Goal: Task Accomplishment & Management: Manage account settings

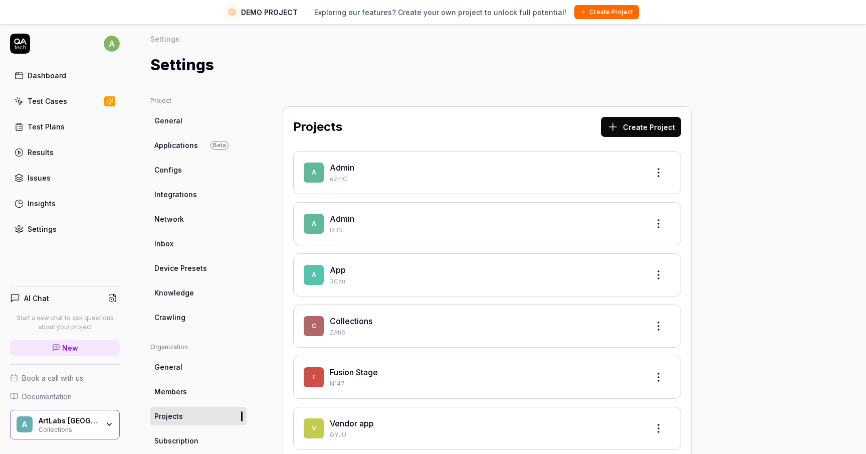
click at [85, 432] on div "Collections" at bounding box center [69, 429] width 60 height 8
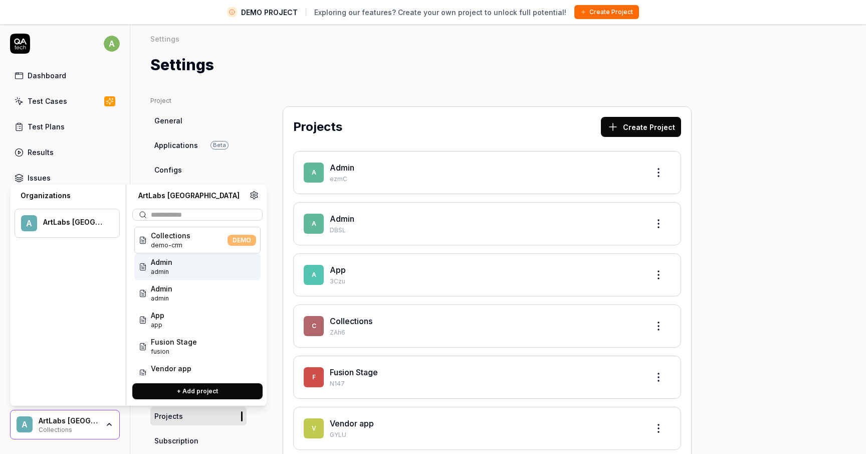
click at [241, 153] on link "Applications Beta" at bounding box center [198, 145] width 96 height 19
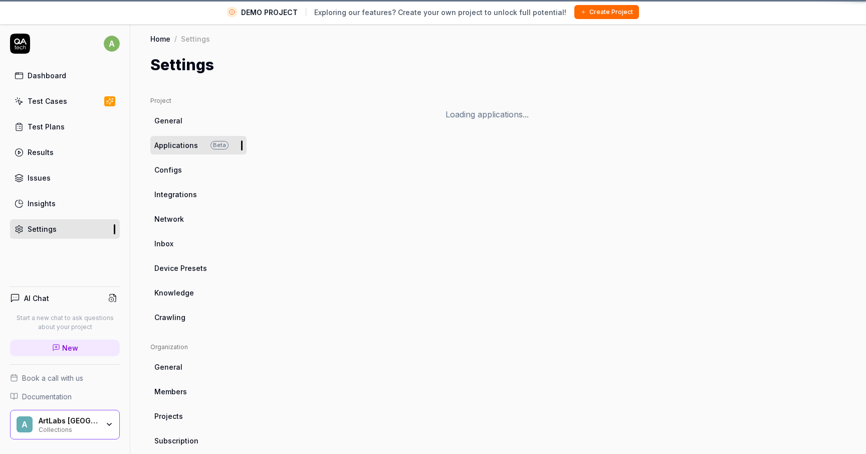
scroll to position [24, 0]
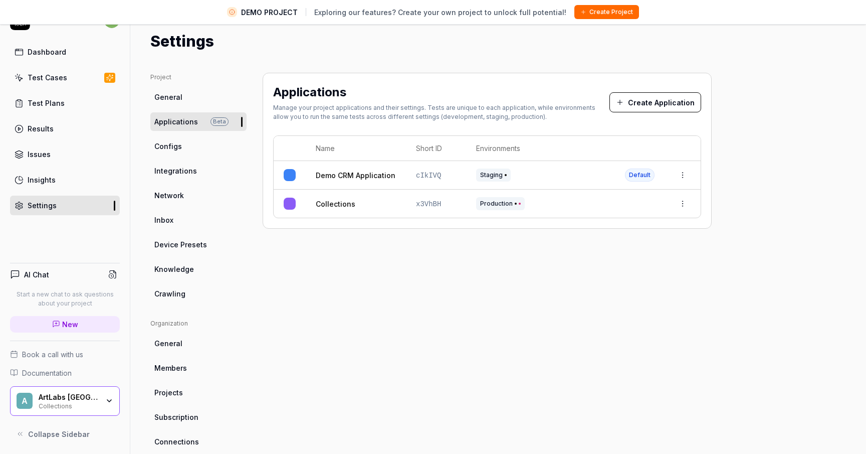
click at [41, 207] on div "Settings" at bounding box center [42, 205] width 29 height 11
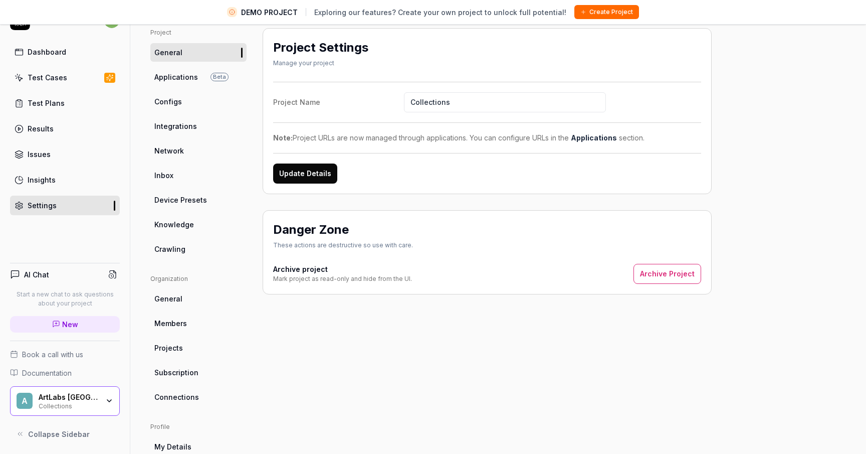
scroll to position [60, 0]
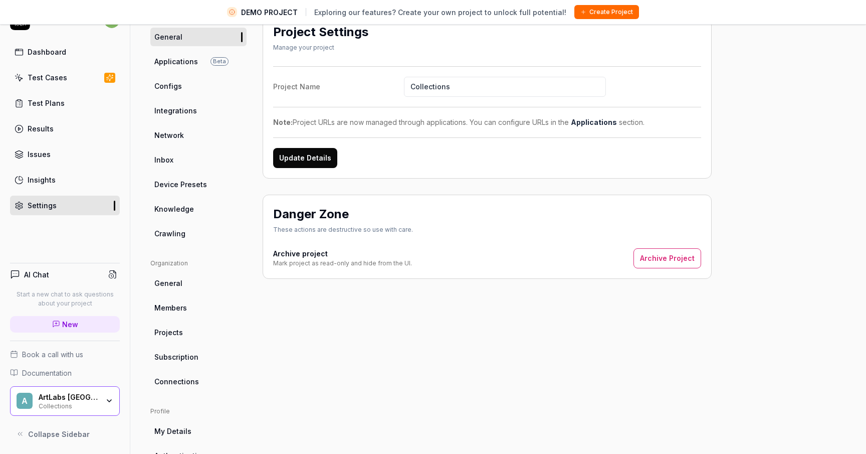
click at [175, 312] on span "Members" at bounding box center [170, 307] width 33 height 11
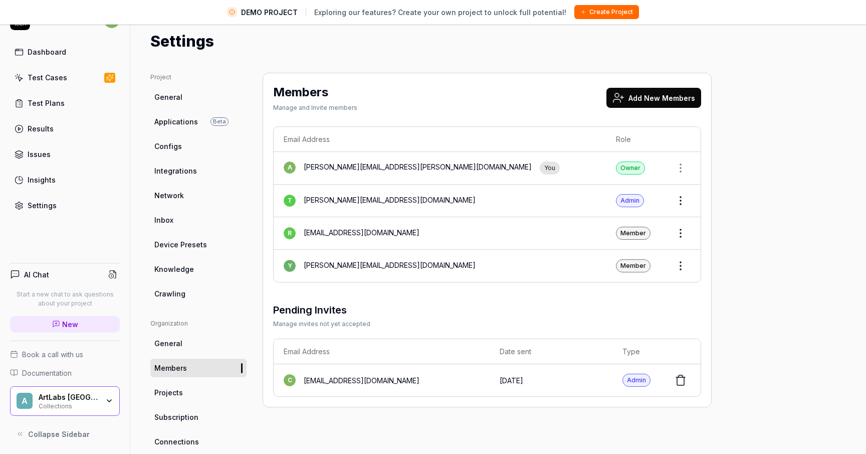
click at [677, 230] on html "DEMO PROJECT Exploring our features? Create your own project to unlock full pot…" at bounding box center [433, 214] width 866 height 477
click at [667, 297] on span "Remove" at bounding box center [669, 300] width 28 height 11
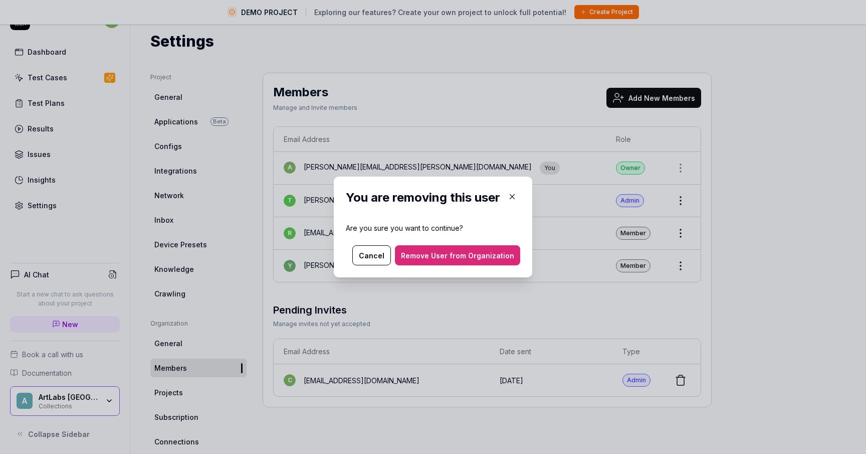
click at [455, 255] on button "Remove User from Organization" at bounding box center [457, 255] width 125 height 20
